Goal: Task Accomplishment & Management: Use online tool/utility

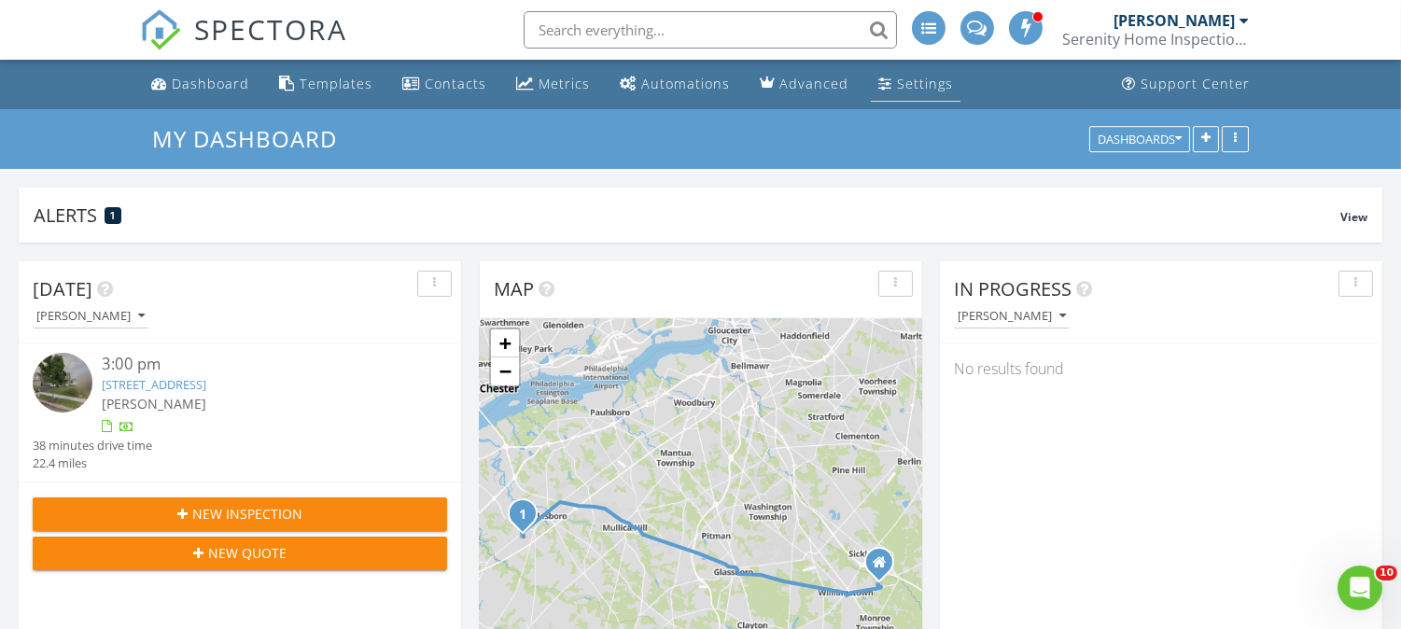
click at [934, 86] on div "Settings" at bounding box center [925, 84] width 56 height 18
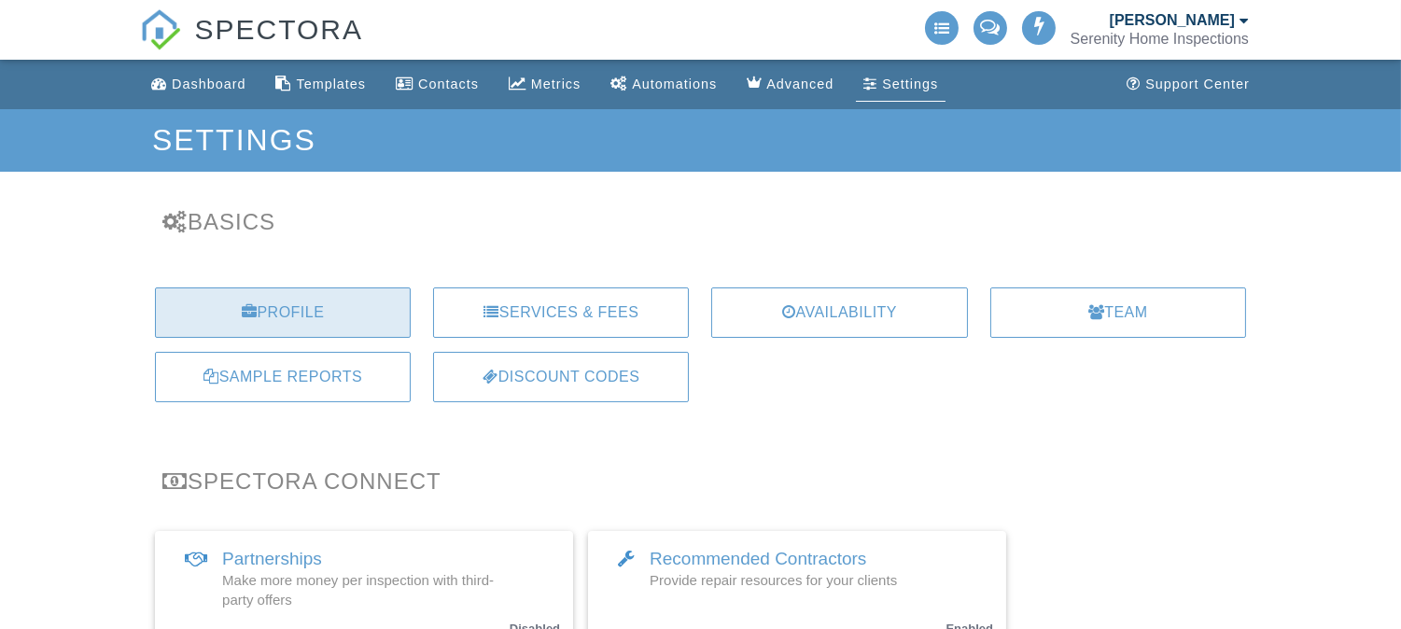
click at [285, 313] on div "Profile" at bounding box center [283, 313] width 256 height 50
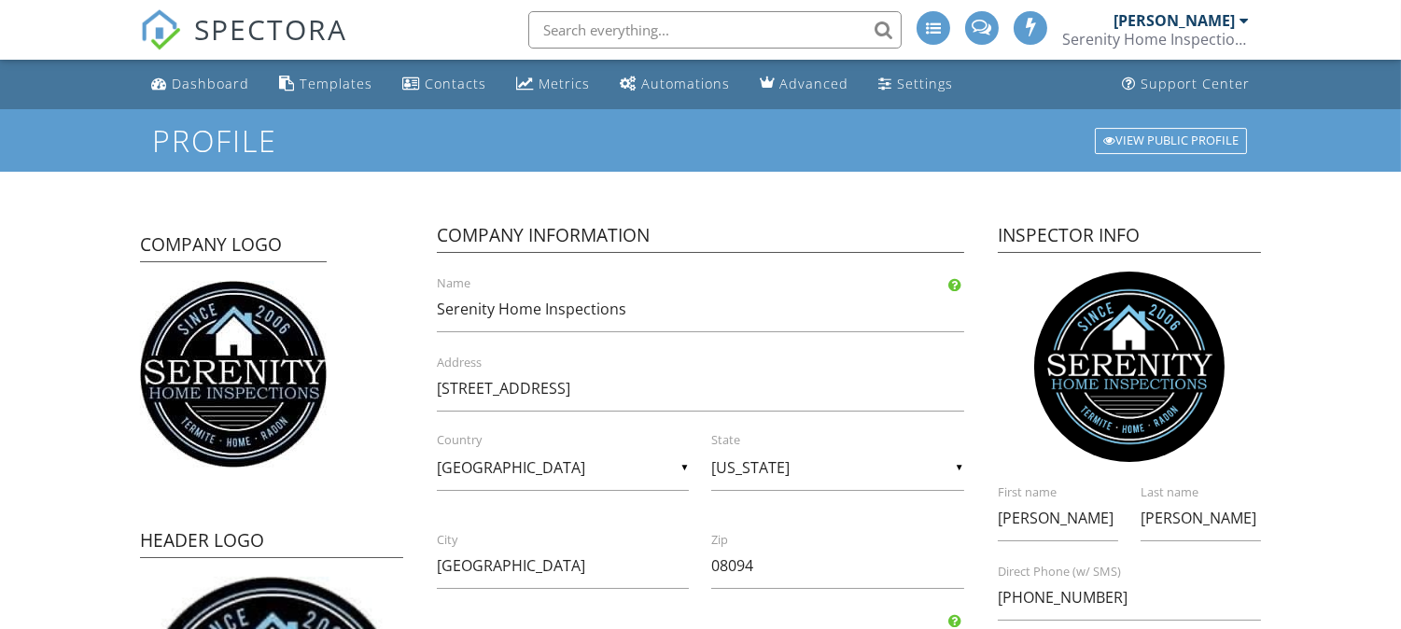
click at [1153, 141] on div "View Public Profile" at bounding box center [1171, 141] width 152 height 26
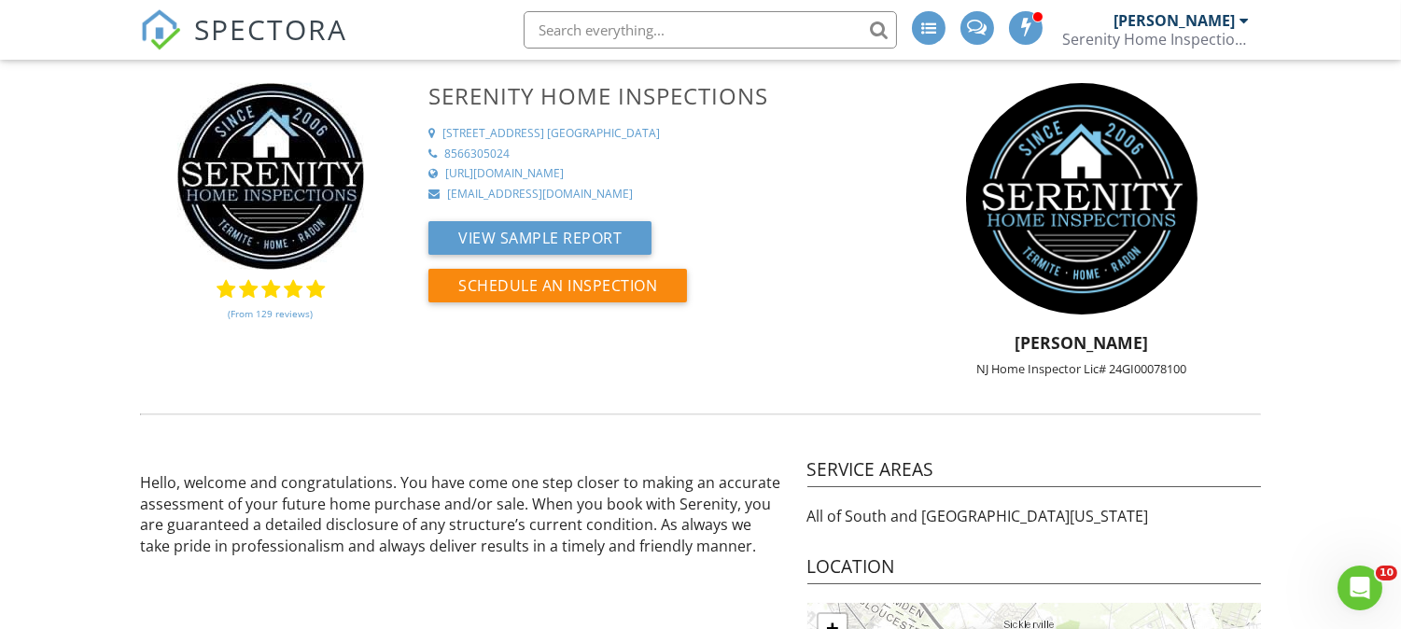
click at [1136, 41] on div "Serenity Home Inspections" at bounding box center [1155, 39] width 187 height 19
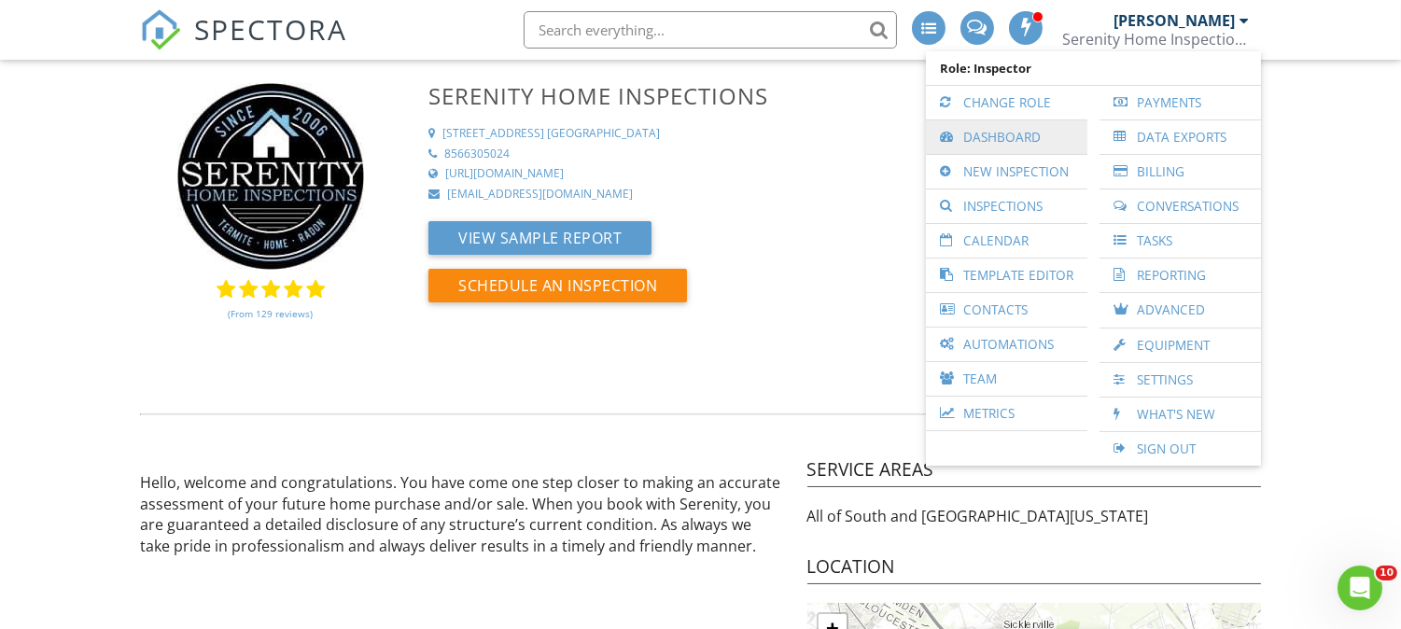
click at [1039, 138] on link "Dashboard" at bounding box center [1006, 137] width 143 height 34
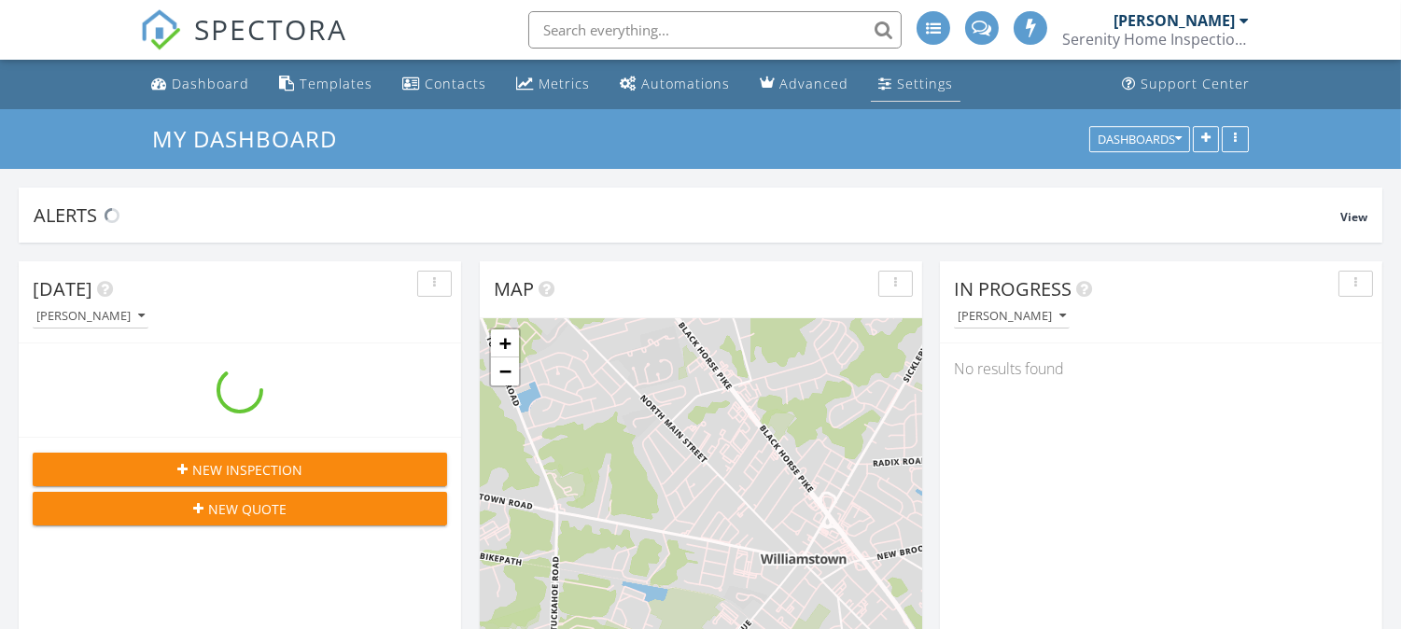
scroll to position [3412, 1434]
click at [927, 91] on div "Settings" at bounding box center [925, 84] width 56 height 18
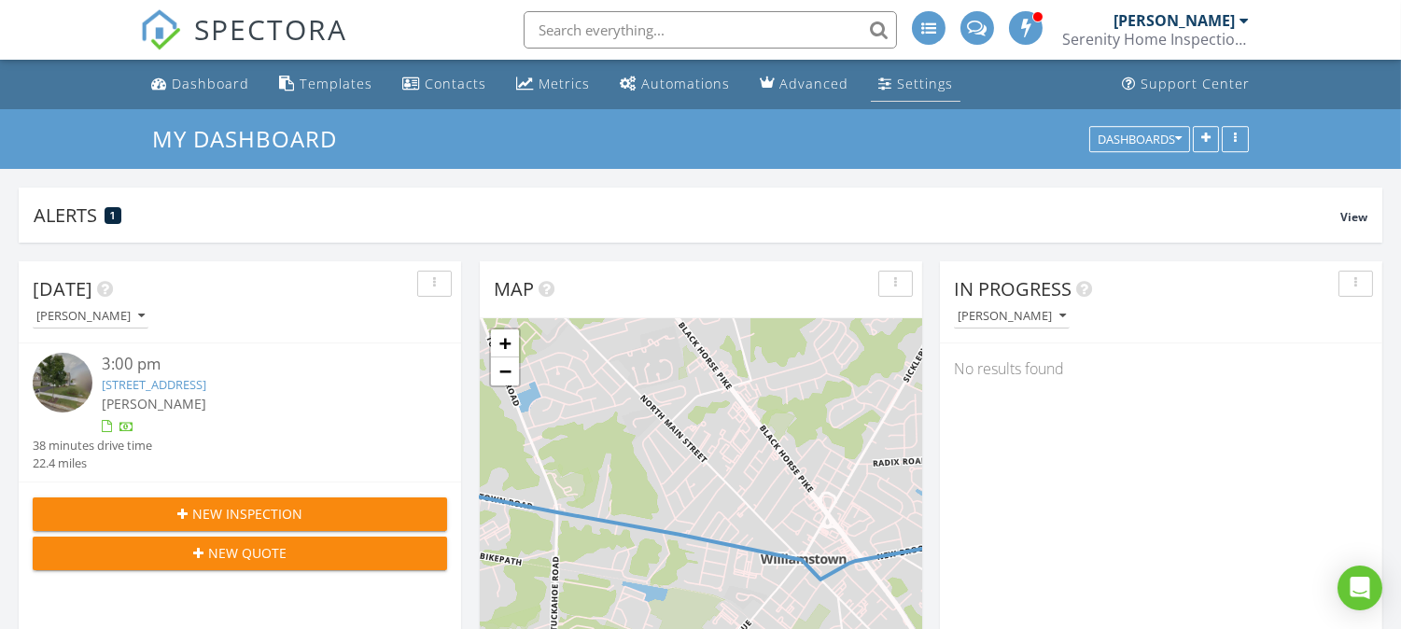
scroll to position [401, 442]
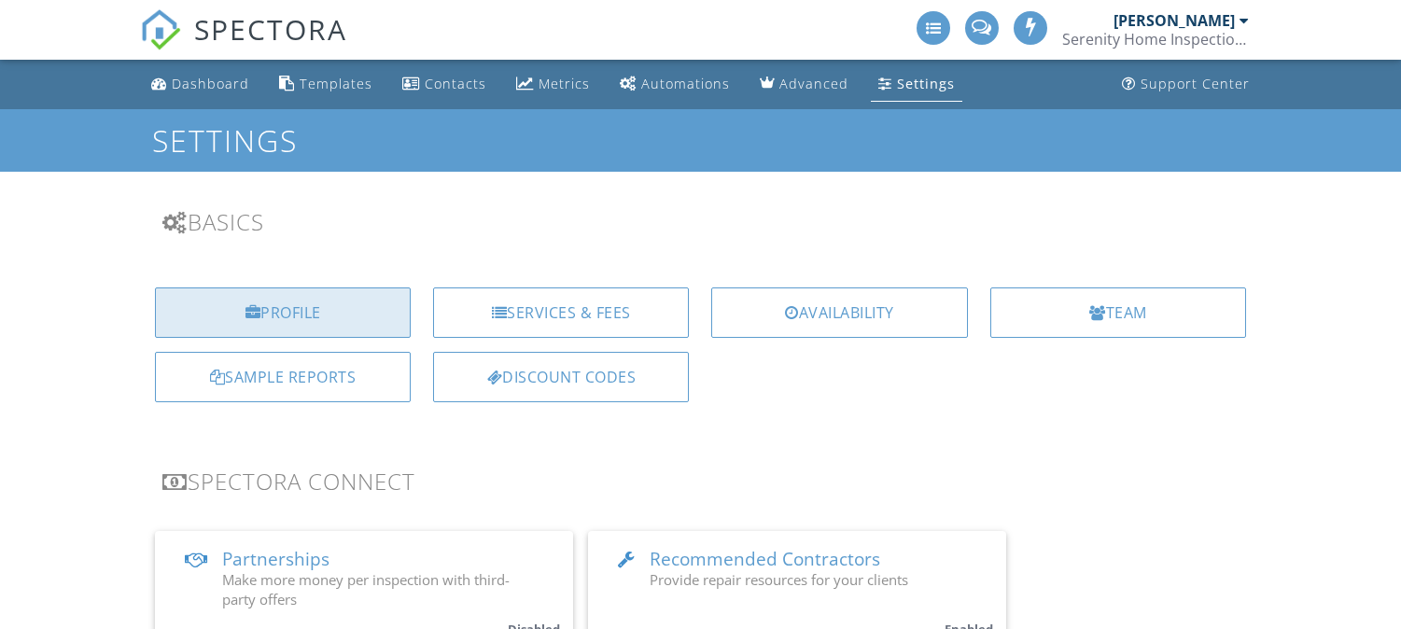
click at [358, 313] on div "Profile" at bounding box center [283, 313] width 256 height 50
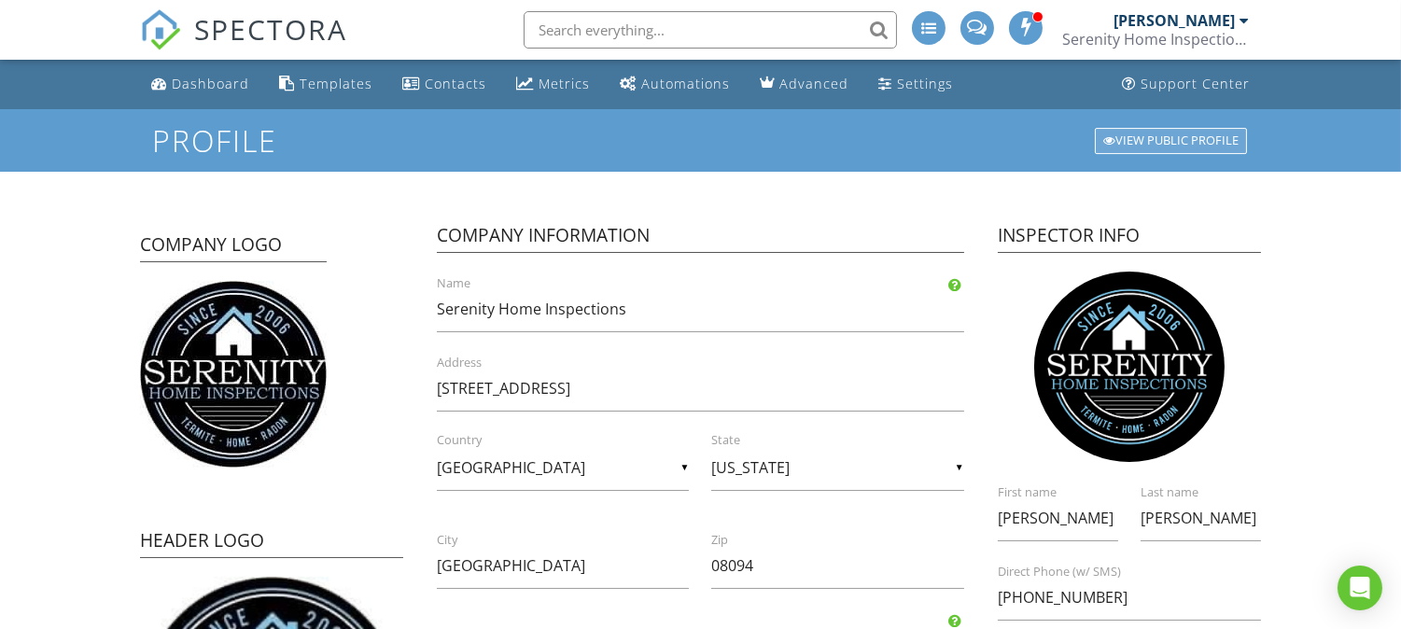
click at [1123, 135] on div "View Public Profile" at bounding box center [1171, 141] width 152 height 26
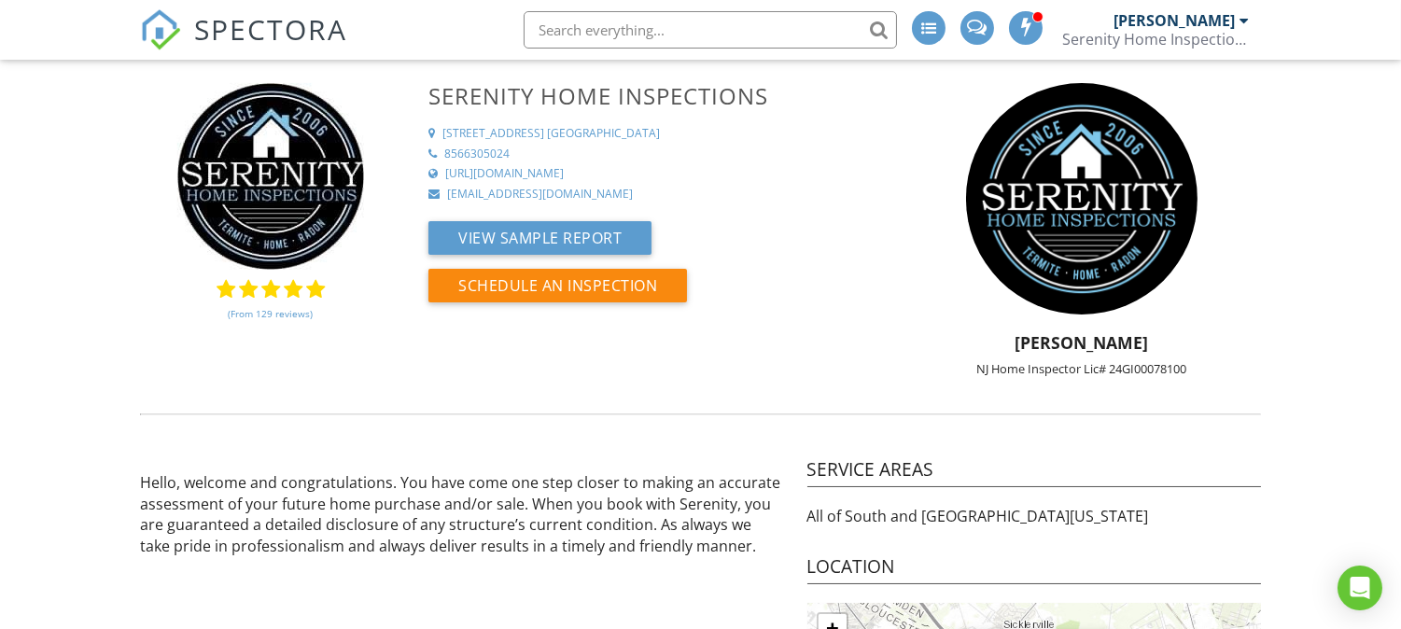
click at [1190, 28] on div "[PERSON_NAME]" at bounding box center [1174, 20] width 121 height 19
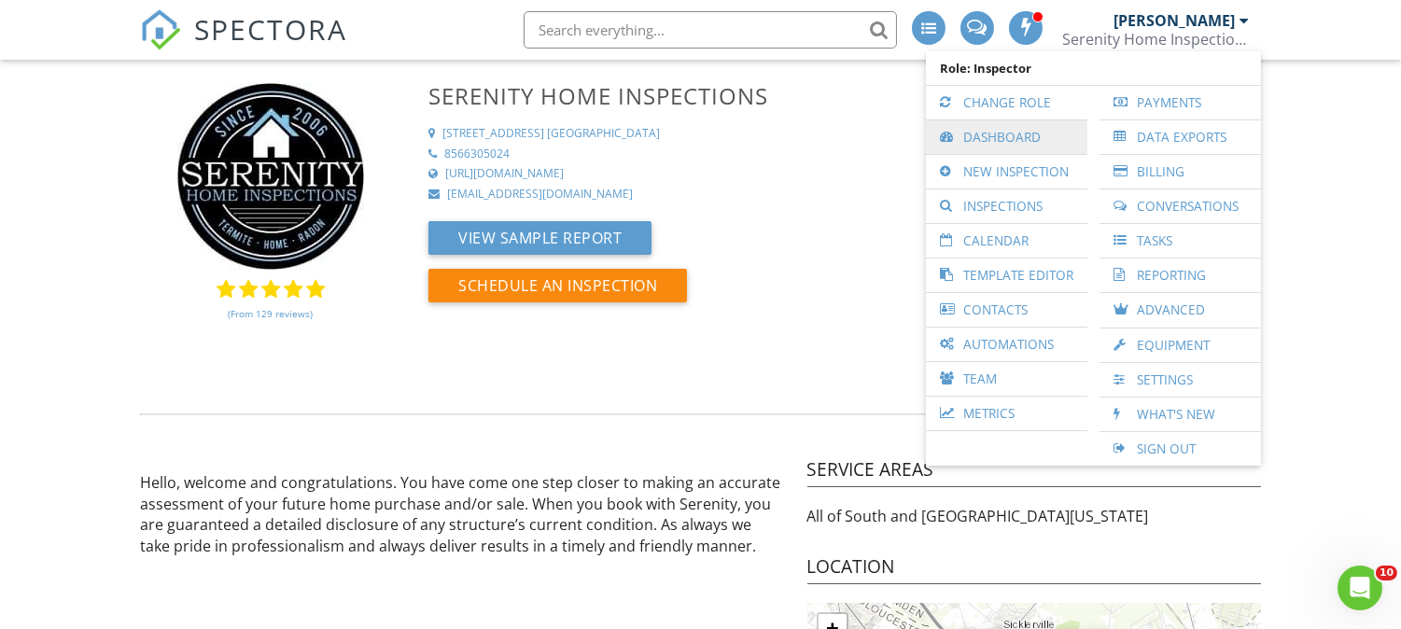
click at [1057, 133] on link "Dashboard" at bounding box center [1006, 137] width 143 height 34
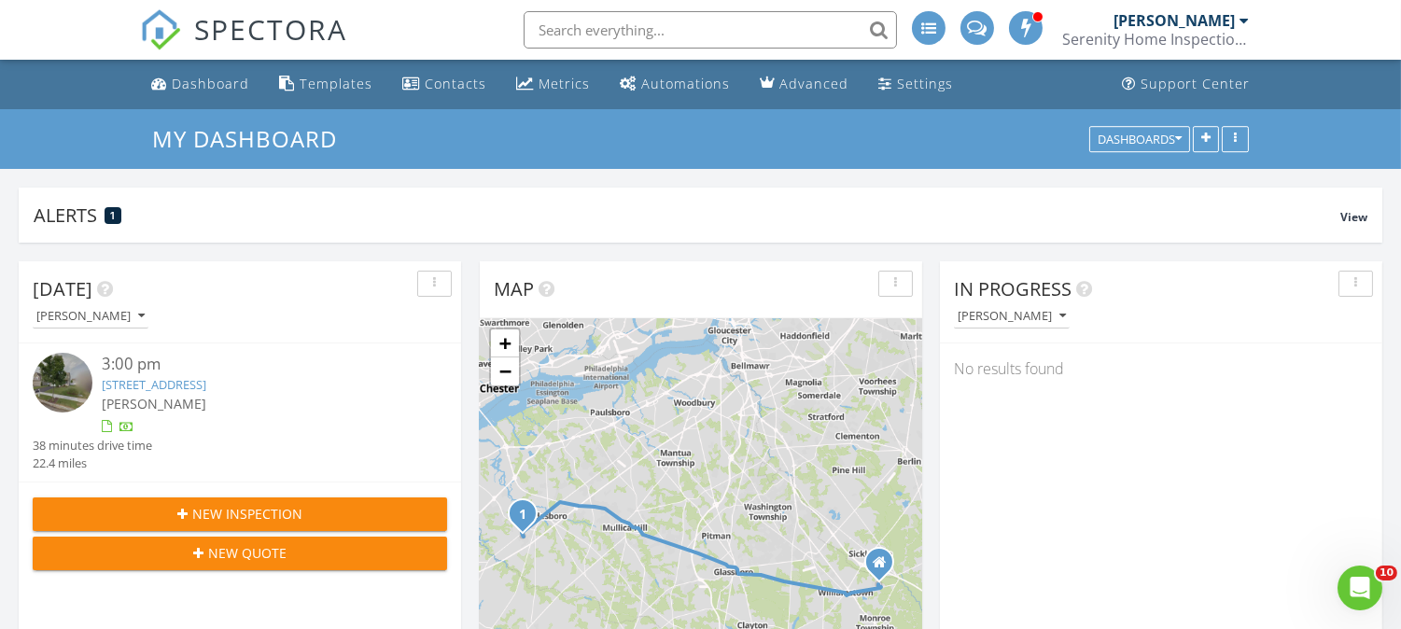
scroll to position [10, 9]
click at [310, 82] on div "Templates" at bounding box center [336, 84] width 73 height 18
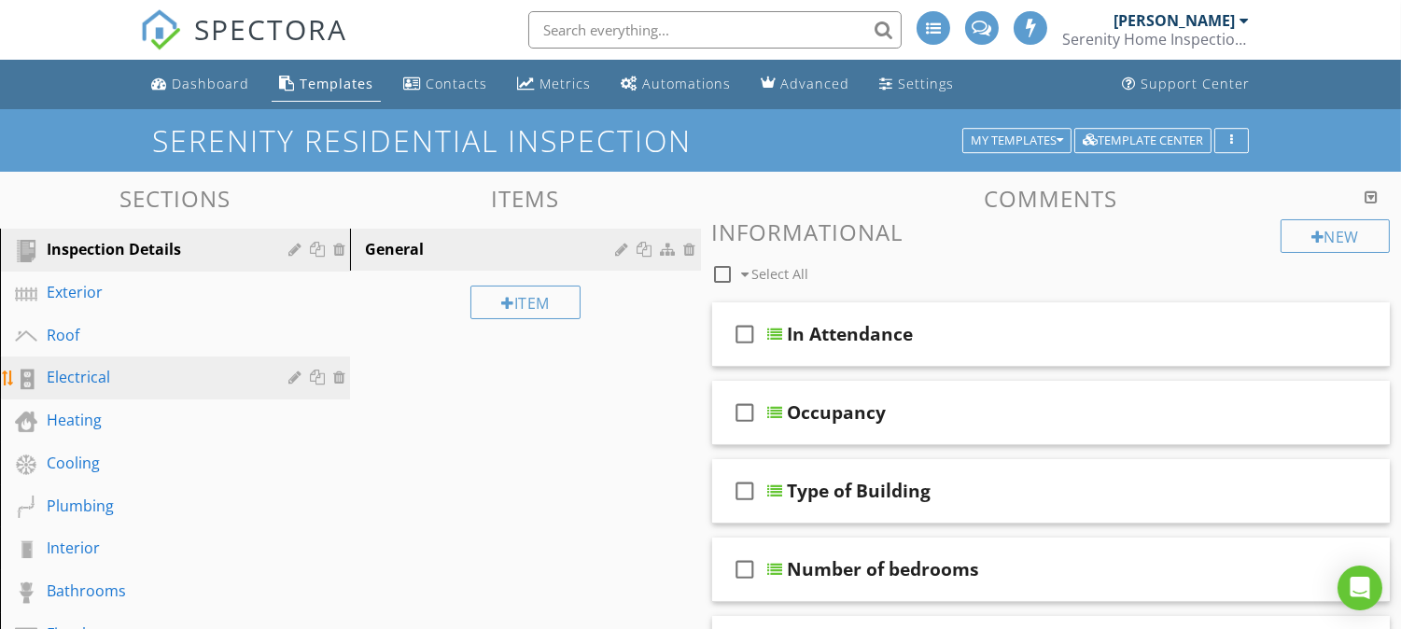
click at [162, 372] on div "Electrical" at bounding box center [154, 377] width 215 height 22
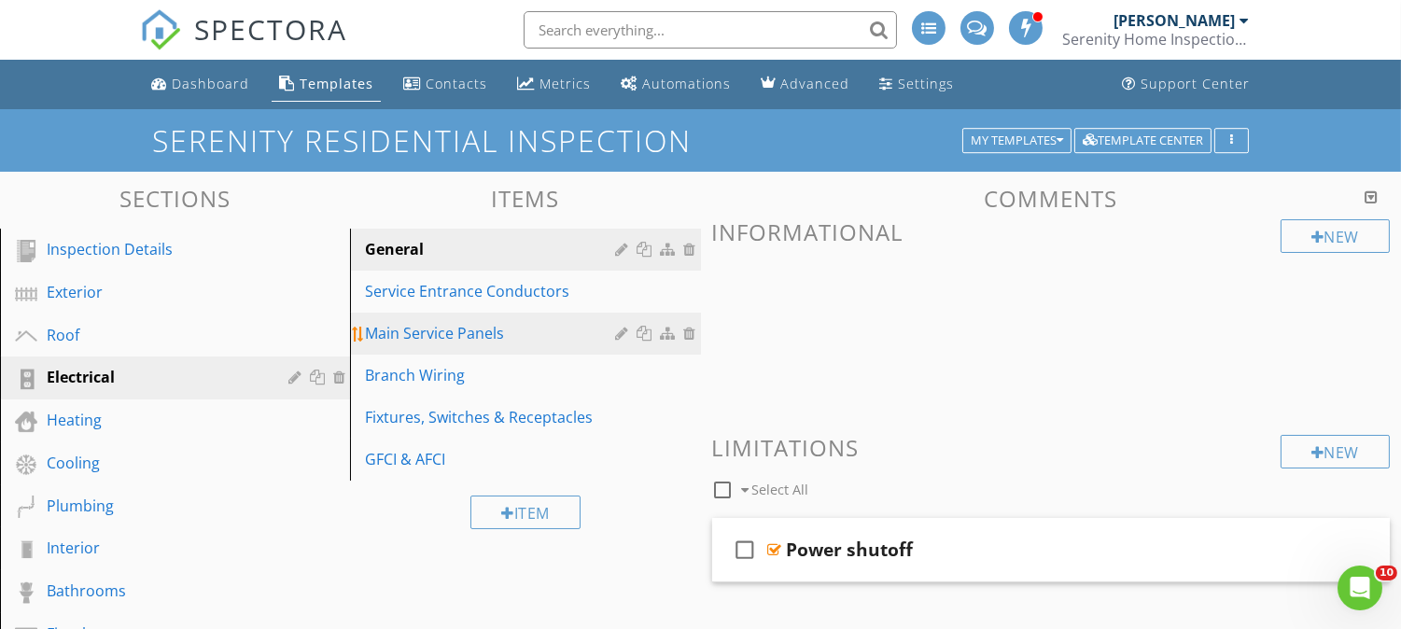
click at [493, 338] on div "Main Service Panels" at bounding box center [493, 333] width 256 height 22
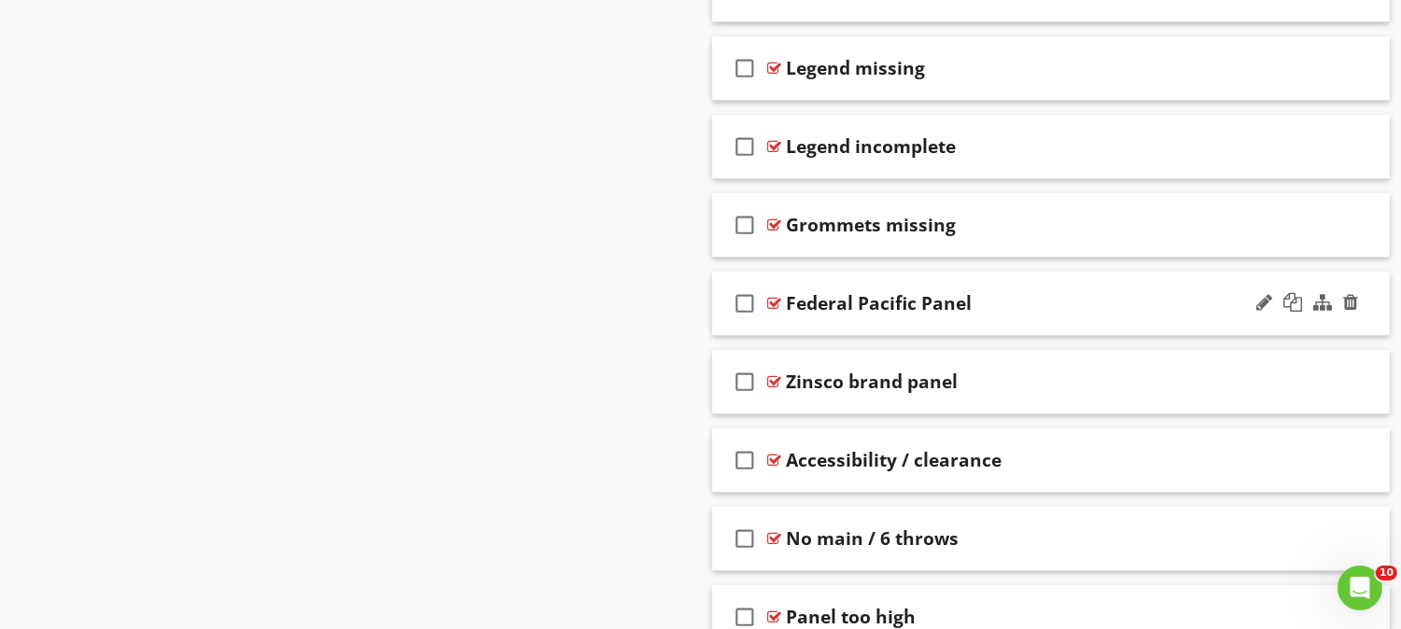
scroll to position [1693, 0]
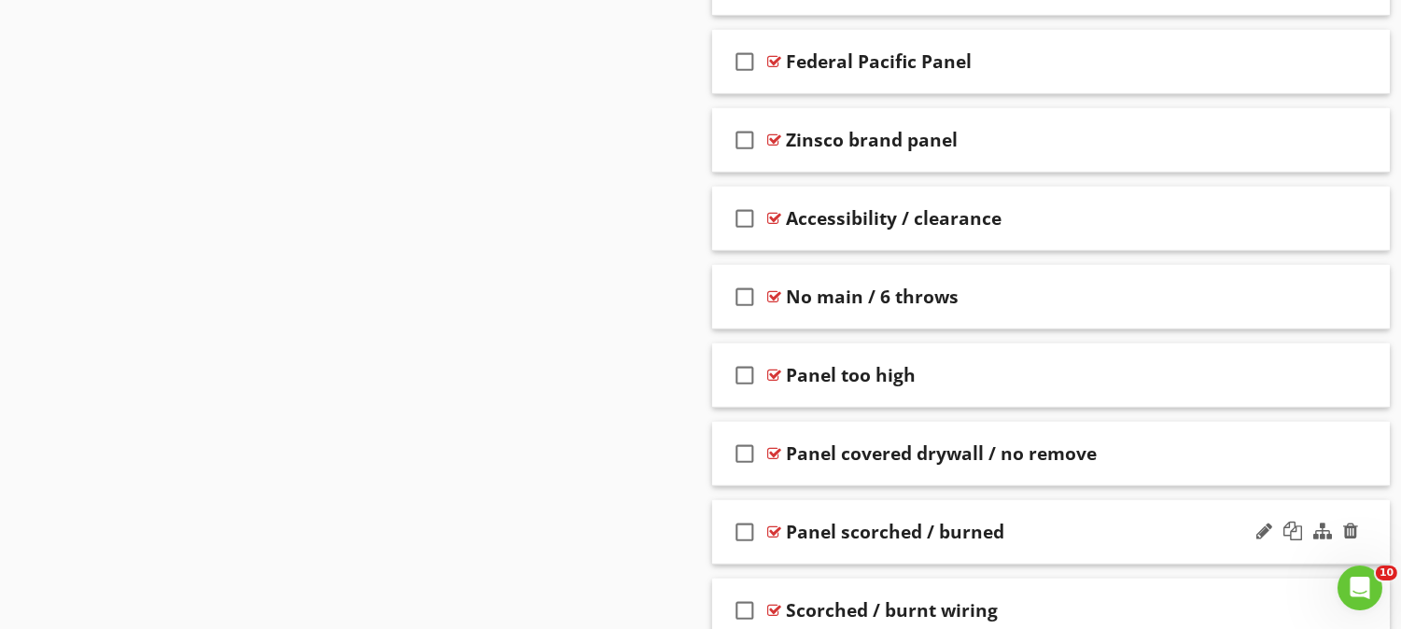
click at [1154, 525] on div "Panel scorched / burned" at bounding box center [1027, 532] width 481 height 22
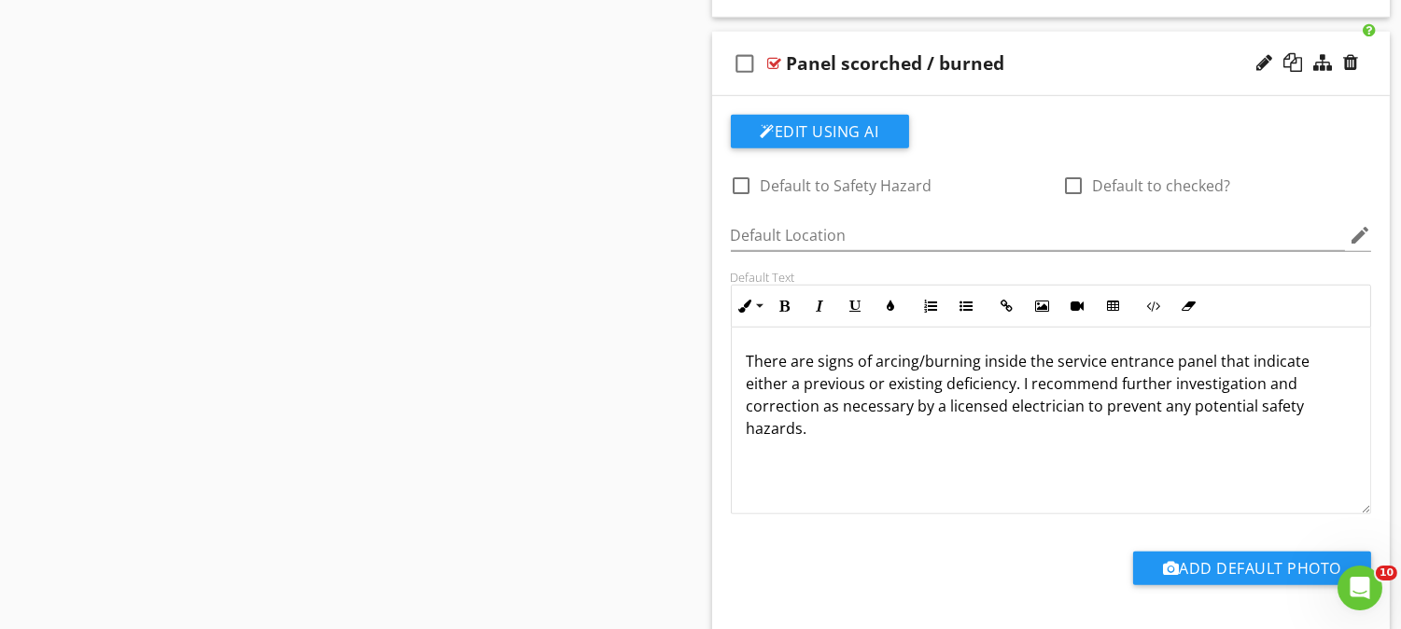
scroll to position [2178, 0]
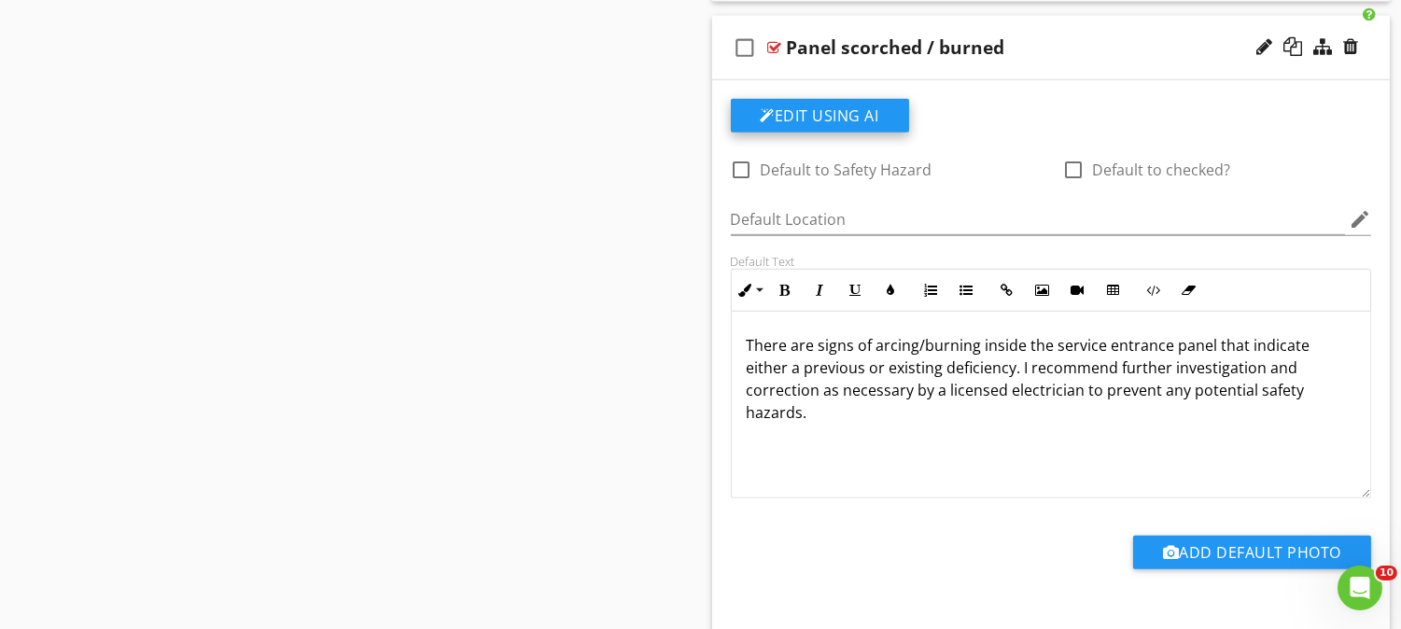
click at [878, 109] on button "Edit Using AI" at bounding box center [820, 116] width 178 height 34
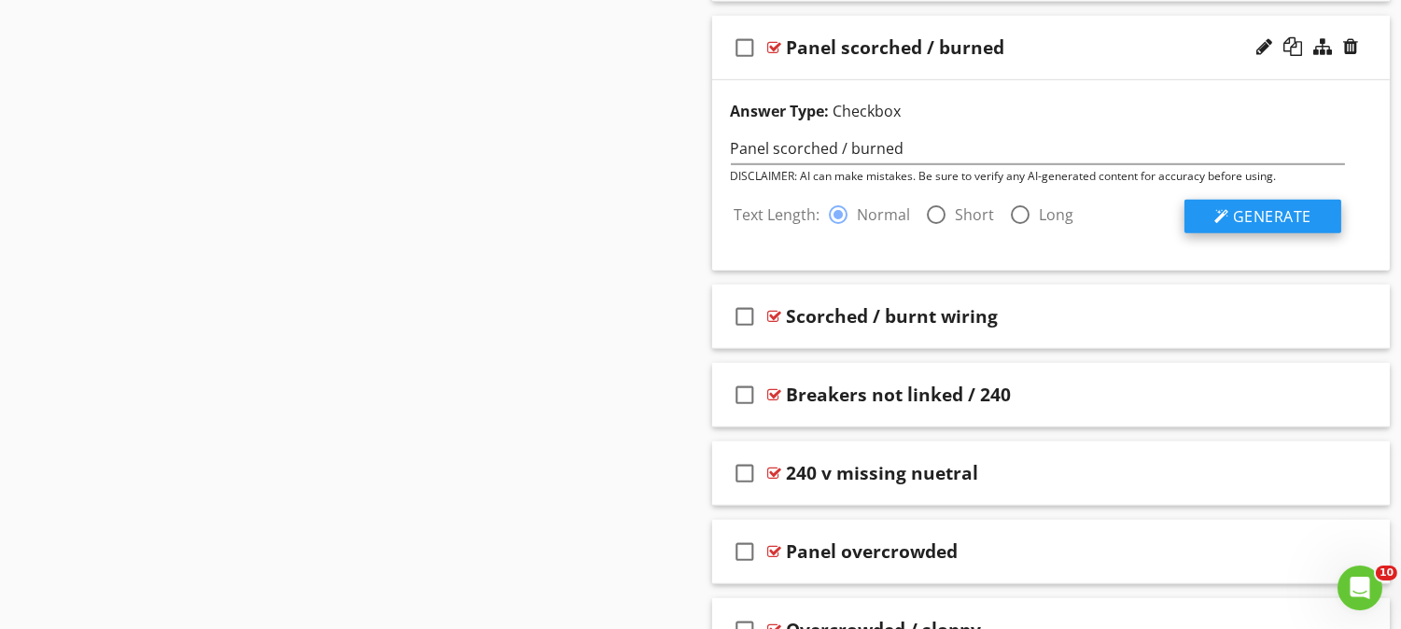
click at [1235, 210] on span "Generate" at bounding box center [1272, 216] width 78 height 21
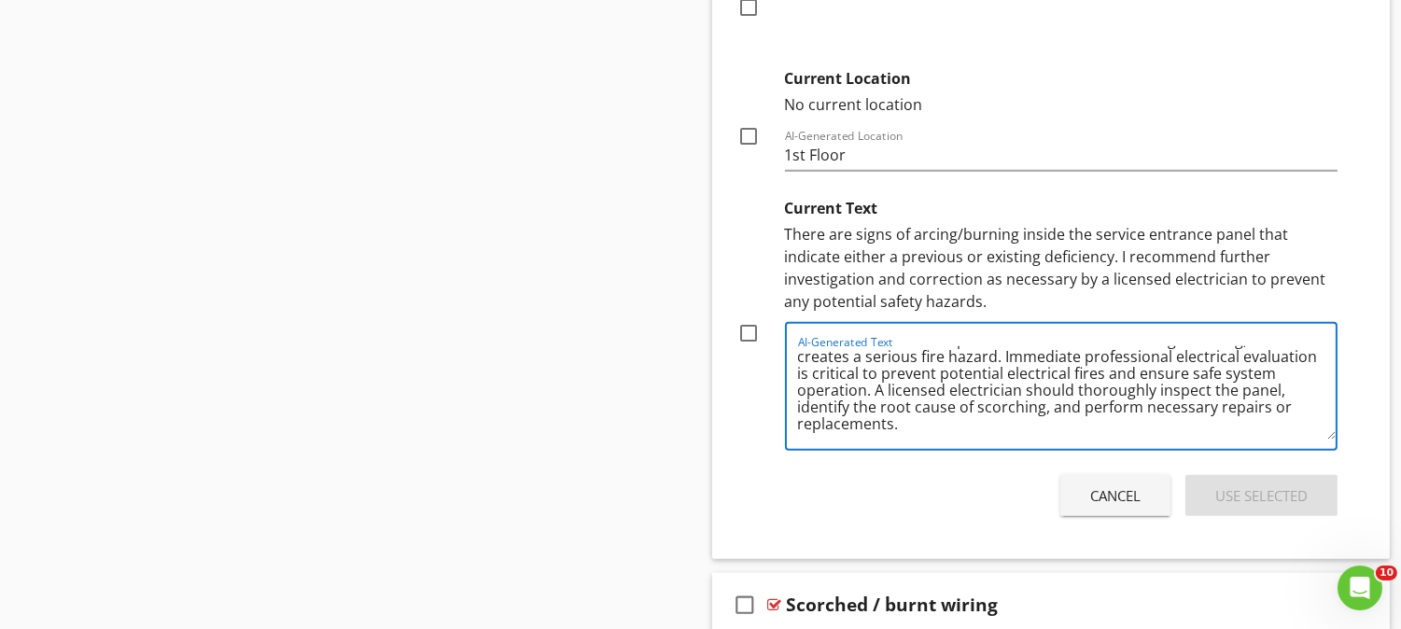
scroll to position [0, 0]
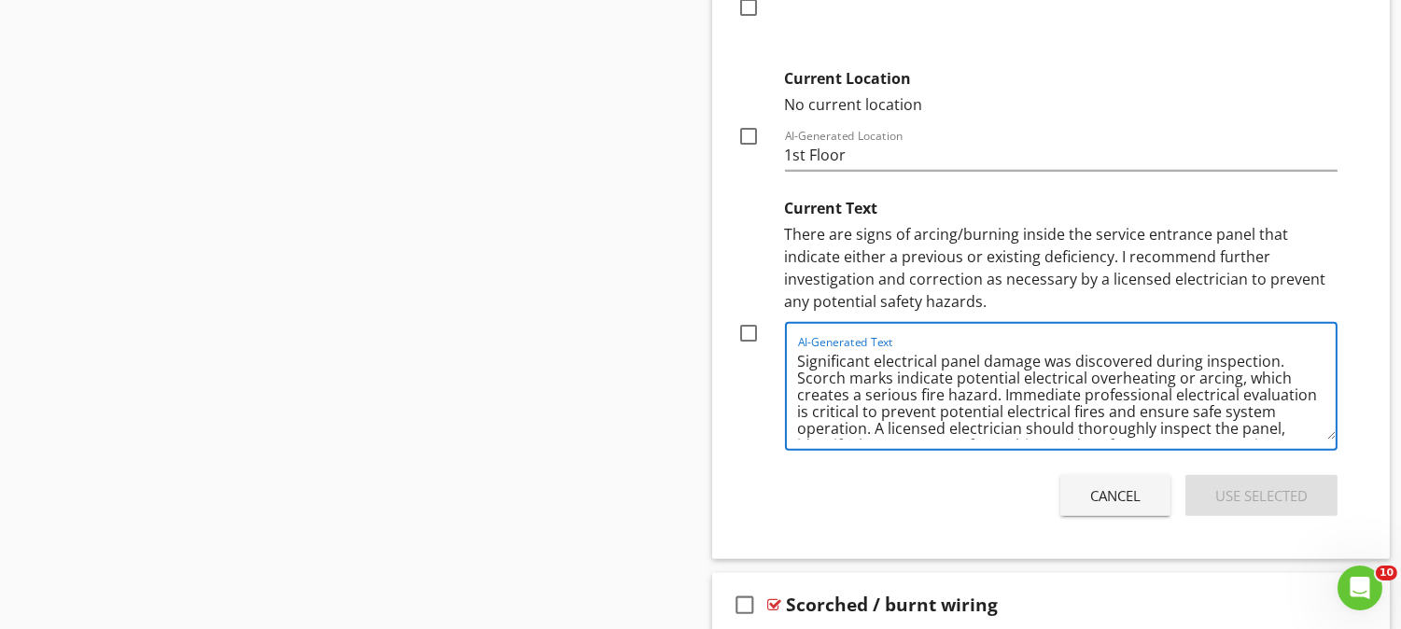
click at [1142, 489] on button "Cancel" at bounding box center [1115, 495] width 110 height 41
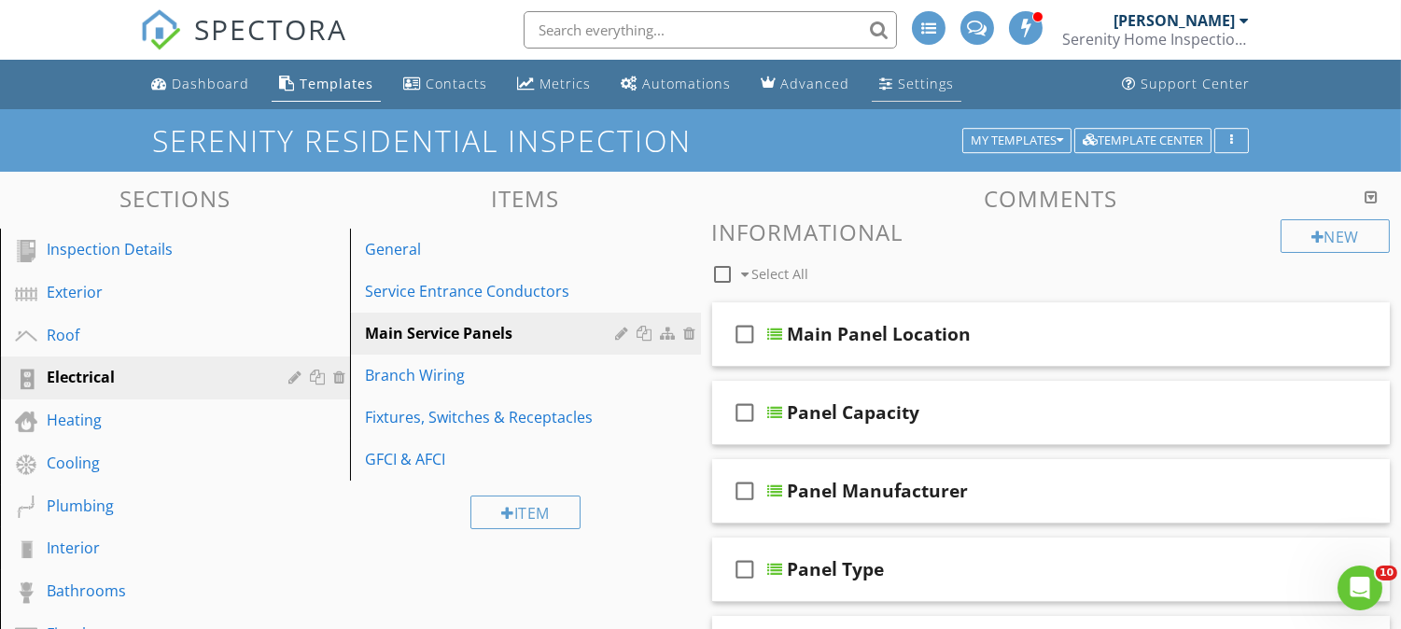
click at [884, 93] on link "Settings" at bounding box center [917, 84] width 90 height 35
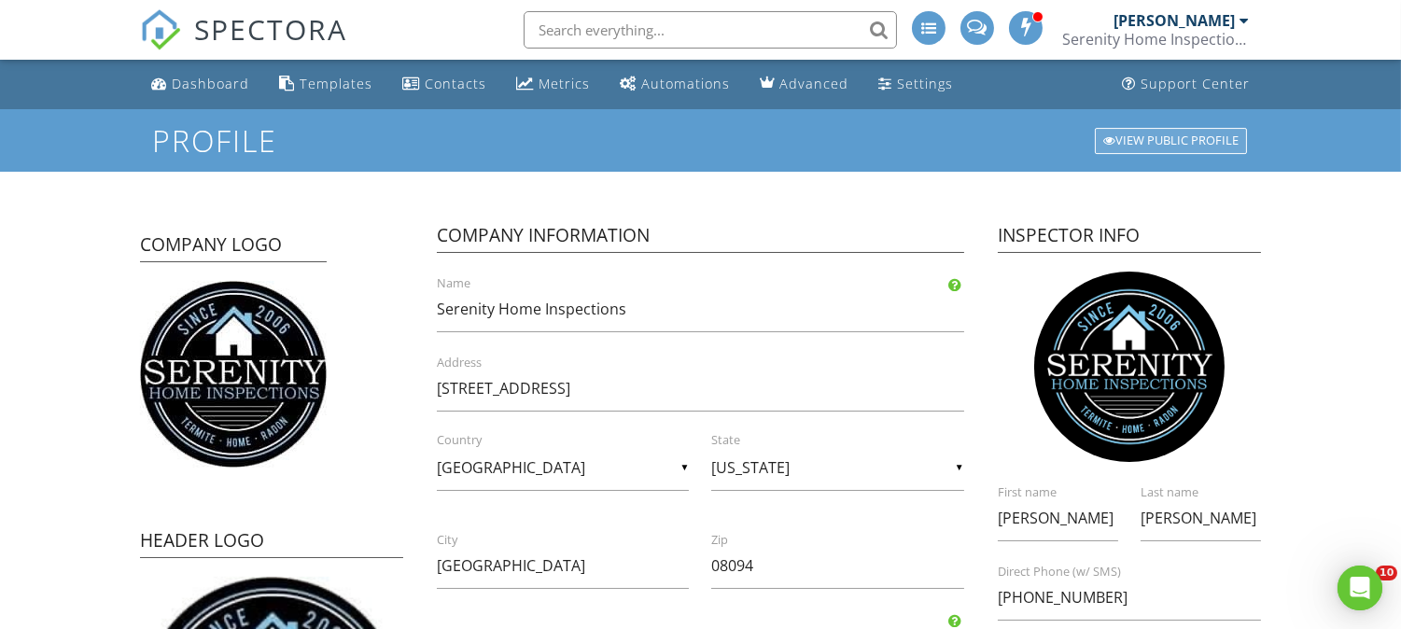
click at [1107, 136] on div at bounding box center [1109, 141] width 12 height 12
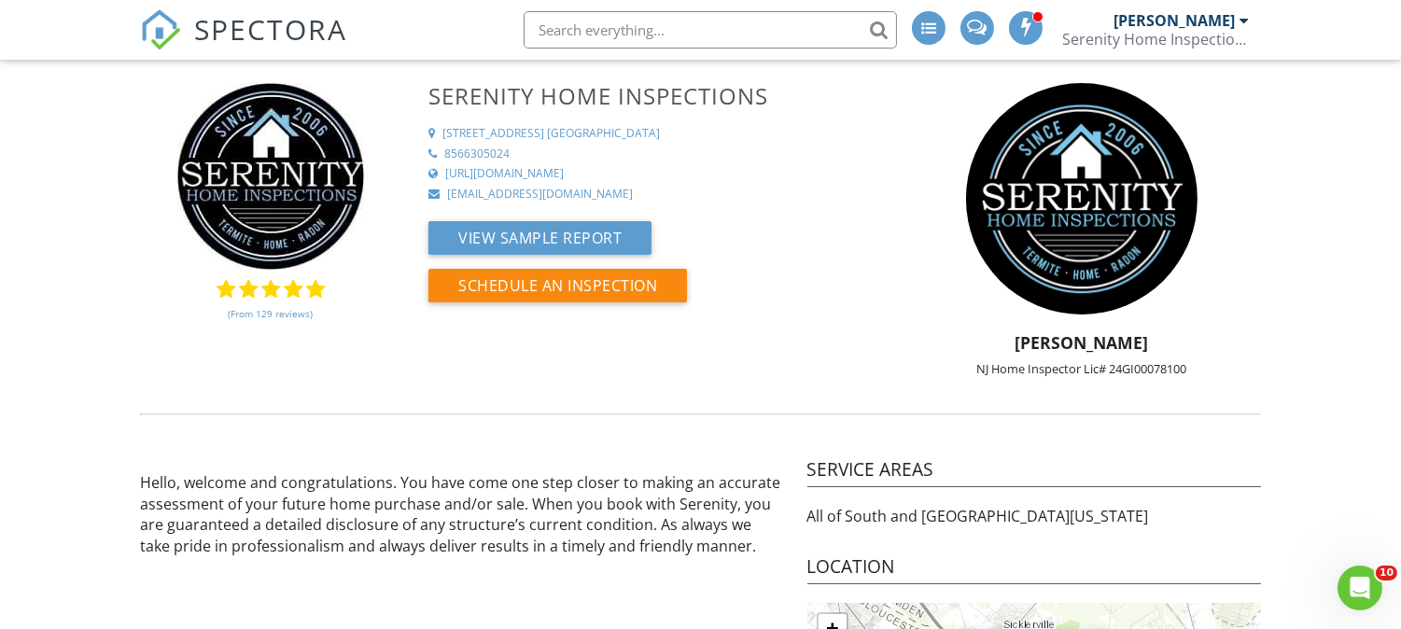
click at [1184, 37] on div "Serenity Home Inspections" at bounding box center [1155, 39] width 187 height 19
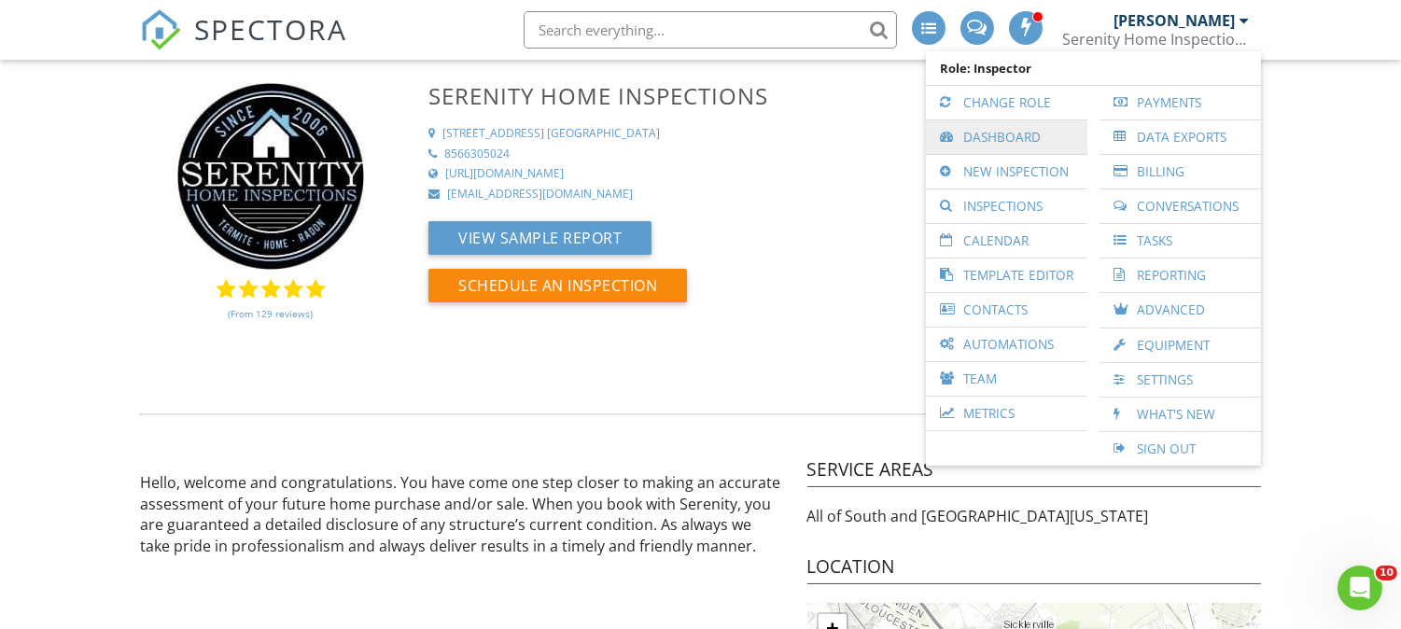
click at [1052, 133] on link "Dashboard" at bounding box center [1006, 137] width 143 height 34
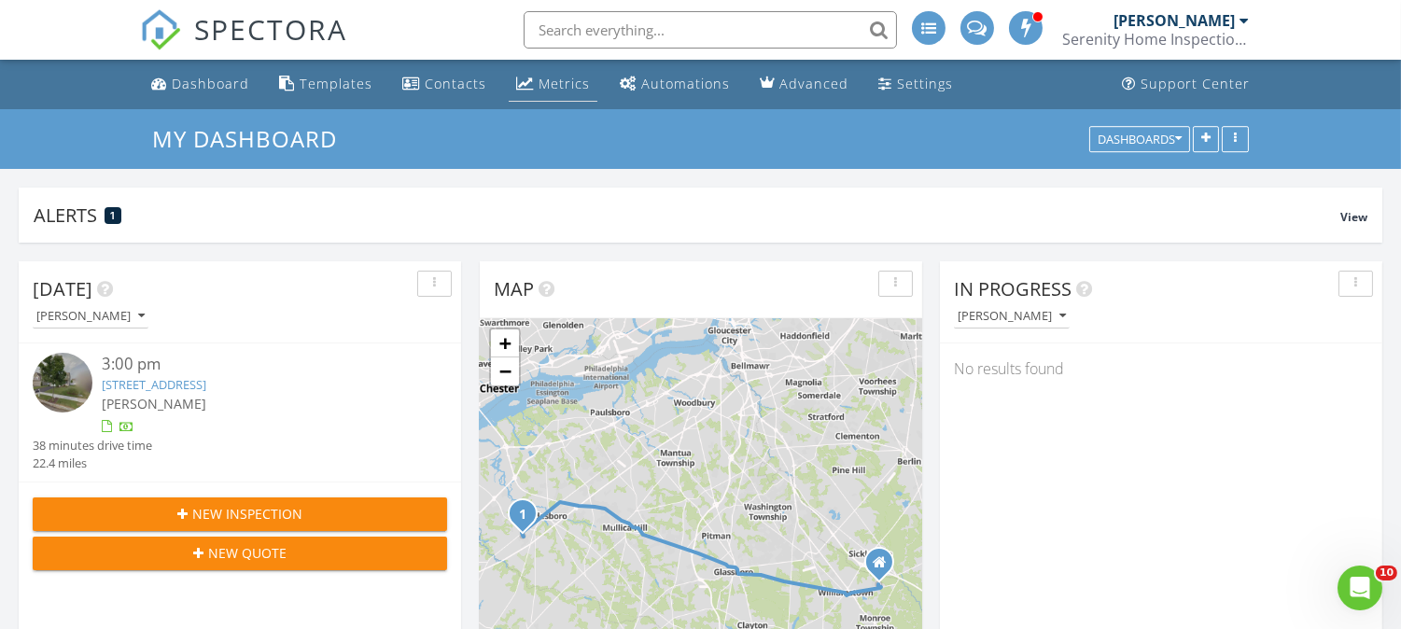
click at [554, 81] on div "Metrics" at bounding box center [564, 84] width 51 height 18
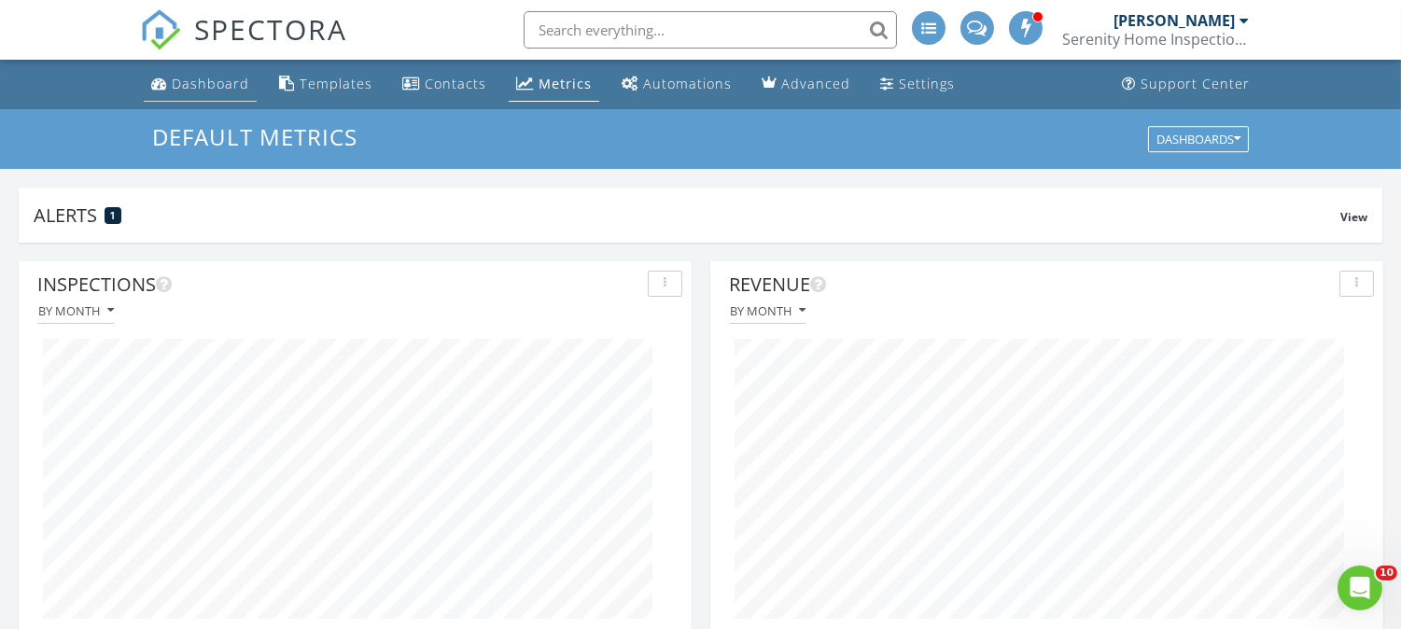
click at [220, 87] on div "Dashboard" at bounding box center [210, 84] width 77 height 18
